Goal: Find specific fact: Find specific fact

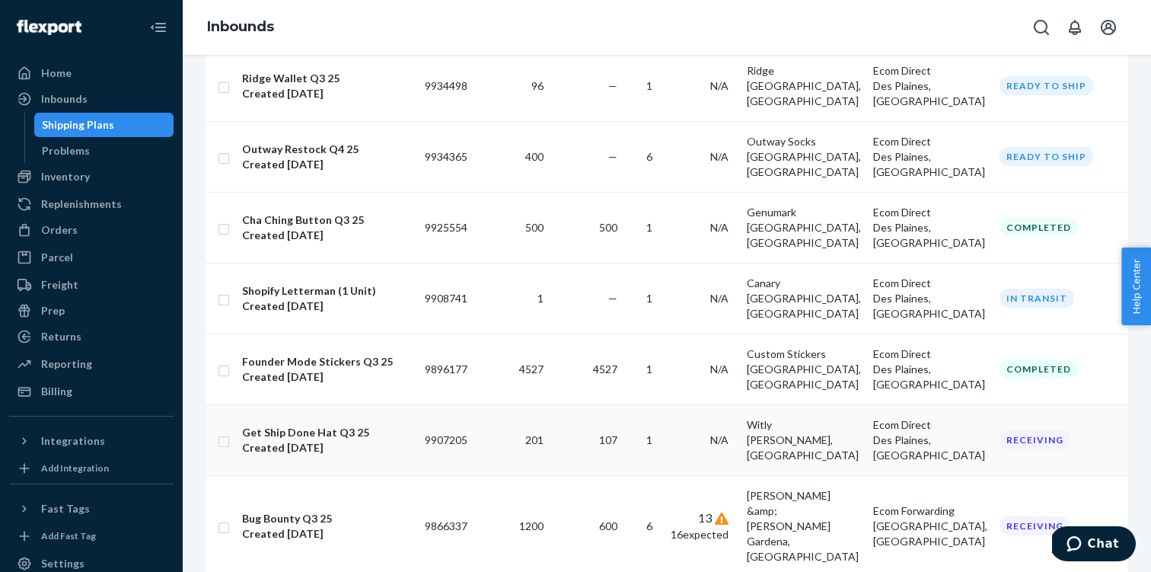
scroll to position [222, 0]
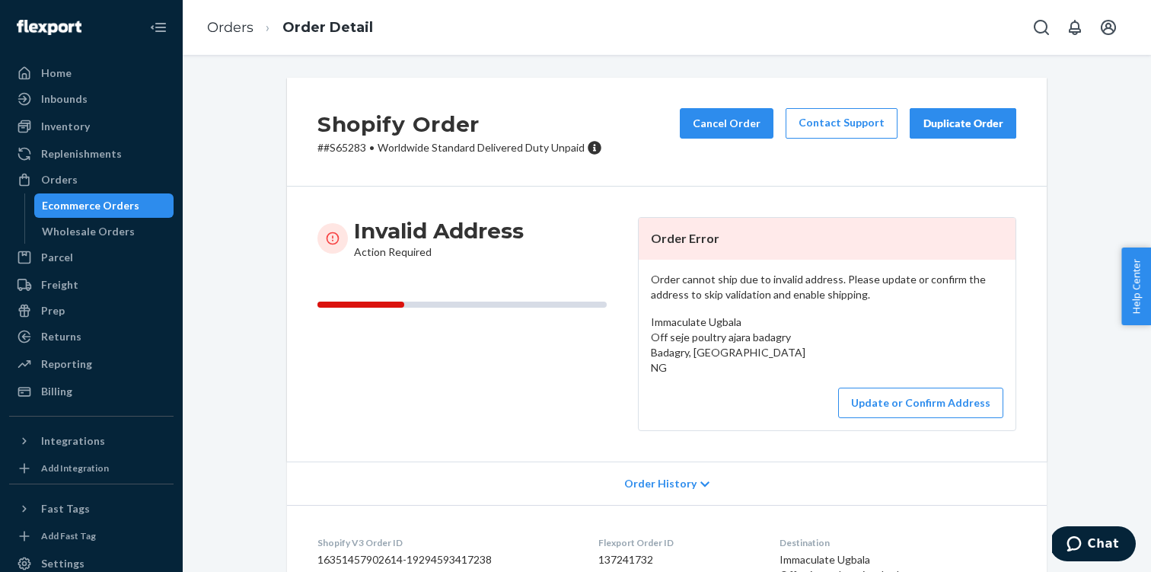
click at [346, 147] on p "# #S65283 • Worldwide Standard Delivered Duty Unpaid" at bounding box center [459, 147] width 285 height 15
copy p "S65283"
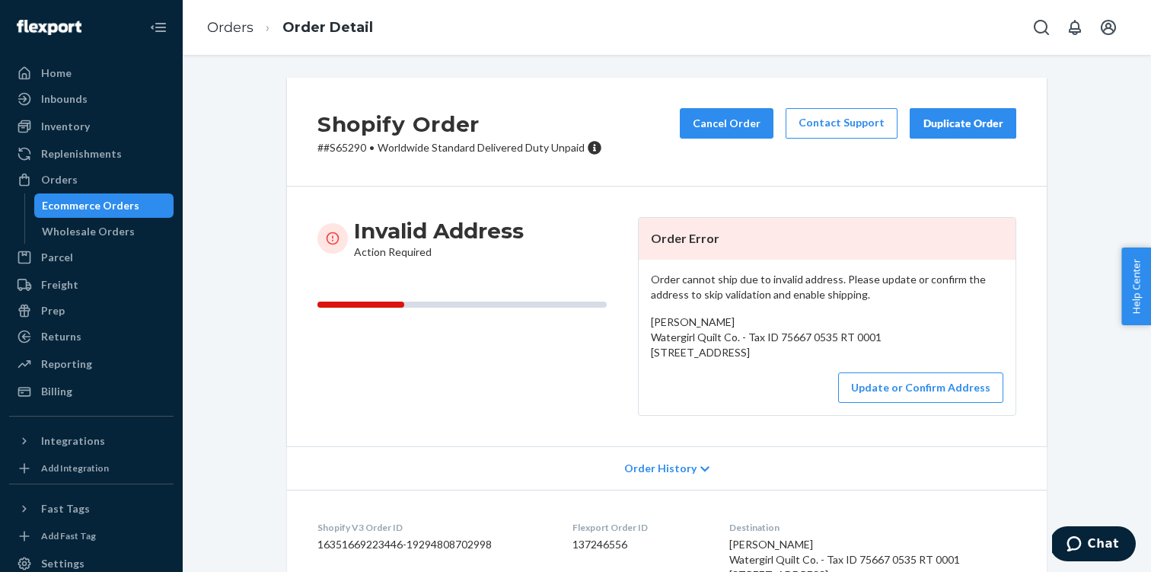
click at [353, 145] on p "# #S65290 • Worldwide Standard Delivered Duty Unpaid" at bounding box center [459, 147] width 285 height 15
copy p "S65290"
click at [352, 152] on p "# #S65292 • Worldwide Standard Delivered Duty Unpaid" at bounding box center [459, 147] width 285 height 15
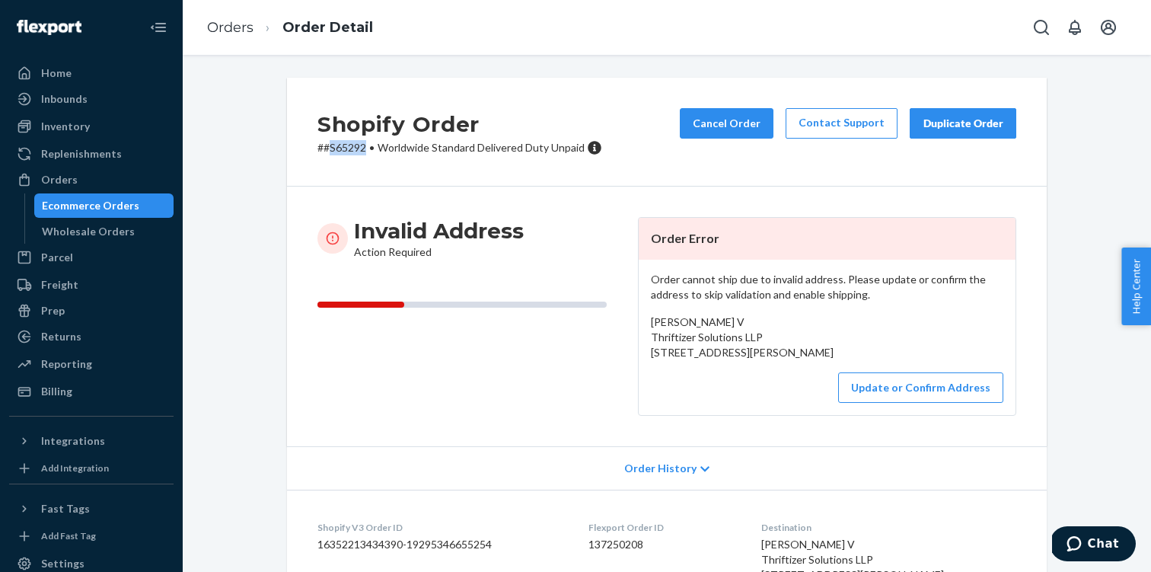
click at [352, 152] on p "# #S65292 • Worldwide Standard Delivered Duty Unpaid" at bounding box center [459, 147] width 285 height 15
copy p "S65292"
